Goal: Task Accomplishment & Management: Complete application form

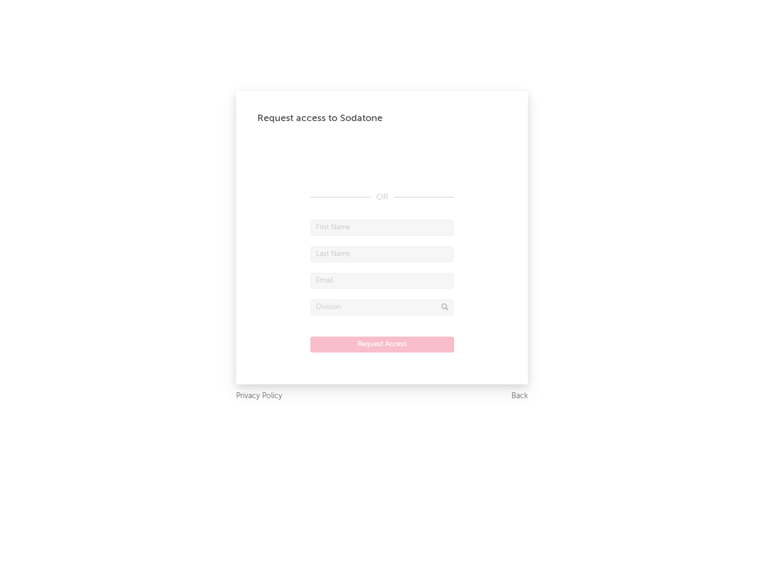
click at [382, 227] on input "text" at bounding box center [382, 228] width 143 height 16
type input "[PERSON_NAME]"
click at [382, 254] on input "text" at bounding box center [382, 254] width 143 height 16
type input "[PERSON_NAME]"
click at [382, 280] on input "text" at bounding box center [382, 281] width 143 height 16
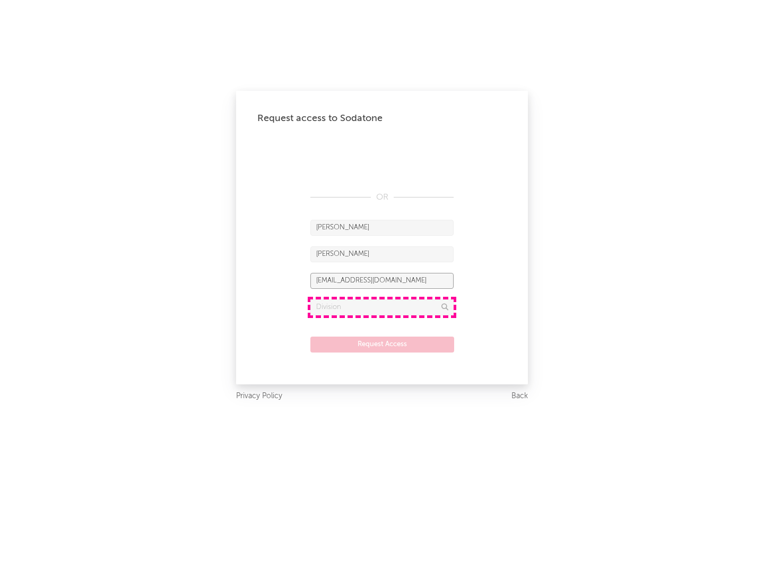
type input "[EMAIL_ADDRESS][DOMAIN_NAME]"
click at [382, 307] on input "text" at bounding box center [382, 307] width 143 height 16
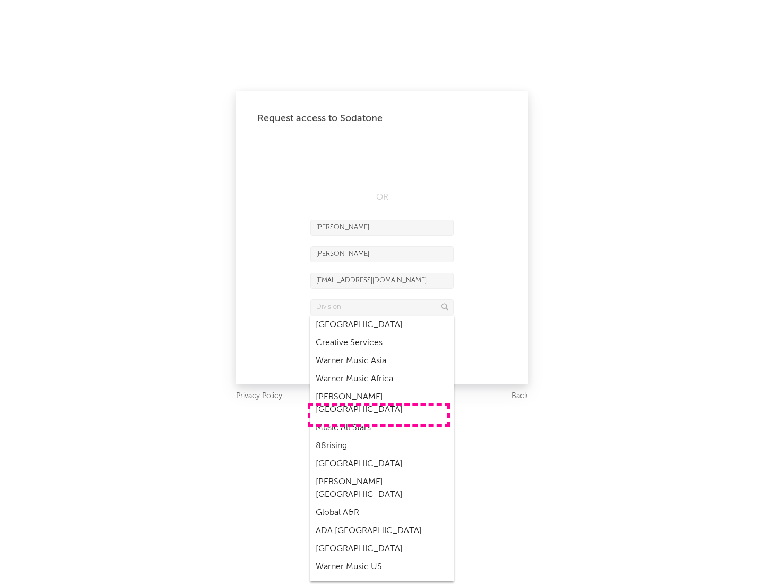
click at [379, 419] on div "Music All Stars" at bounding box center [382, 428] width 143 height 18
type input "Music All Stars"
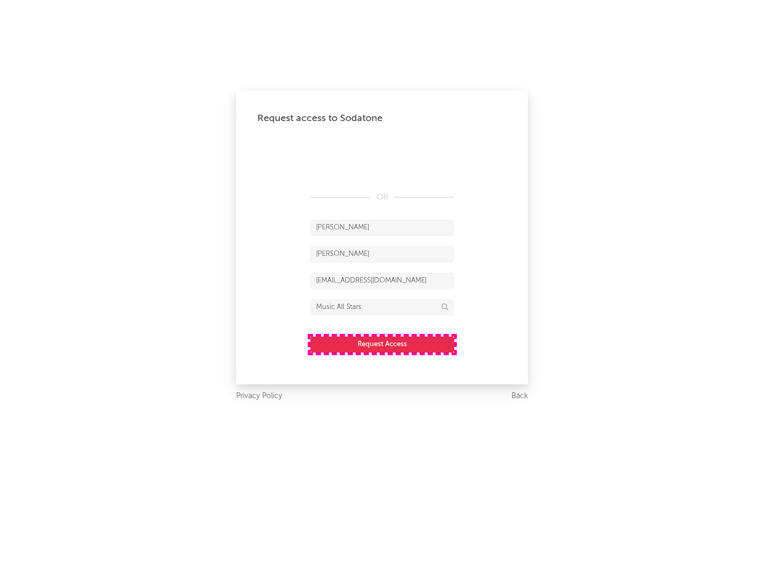
click at [382, 344] on button "Request Access" at bounding box center [383, 345] width 144 height 16
